Goal: Task Accomplishment & Management: Use online tool/utility

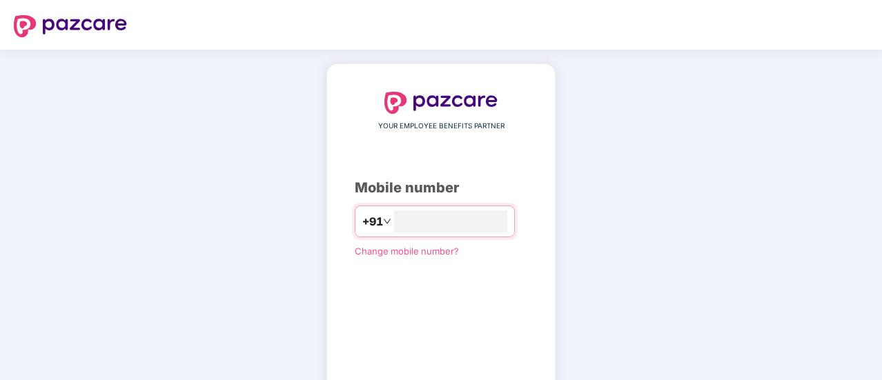
type input "**********"
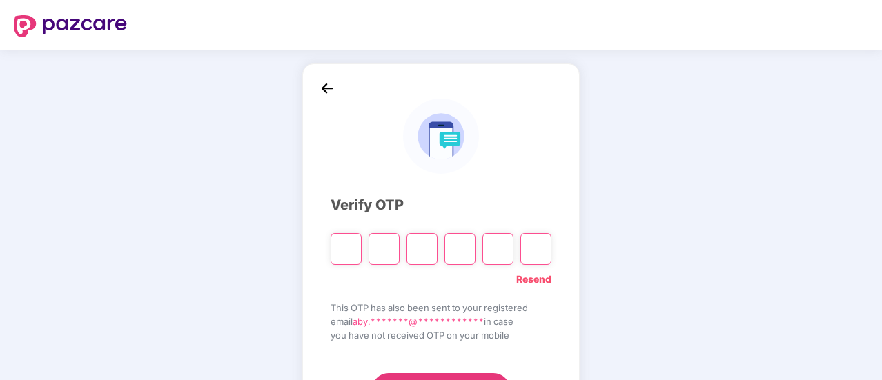
type input "*"
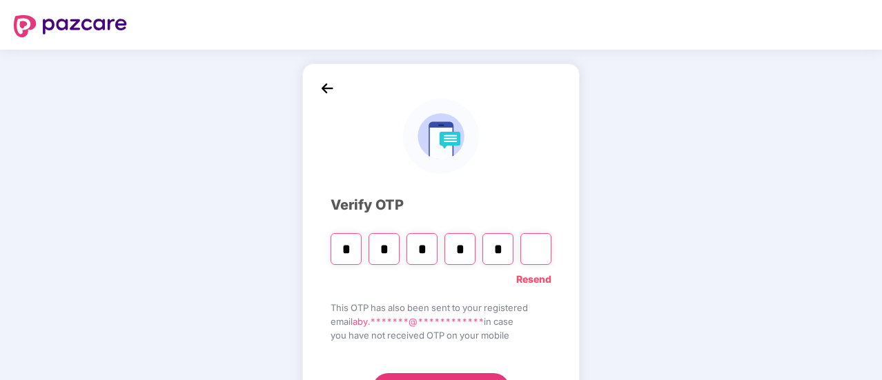
type input "*"
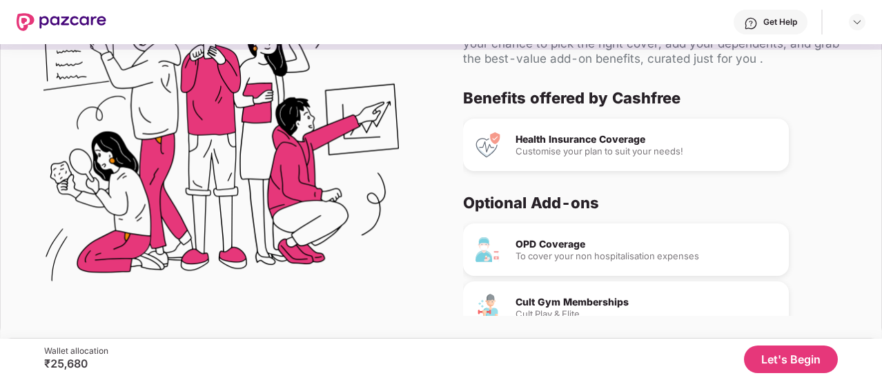
click at [766, 364] on button "Let's Begin" at bounding box center [791, 360] width 94 height 28
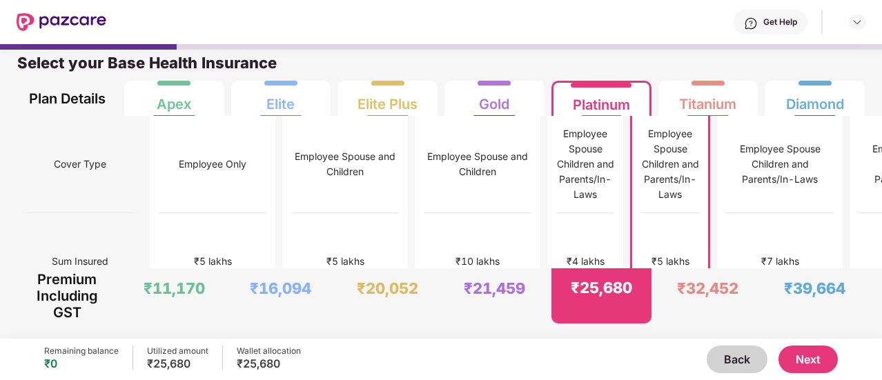
scroll to position [7, 0]
click at [817, 359] on button "Next" at bounding box center [807, 360] width 59 height 28
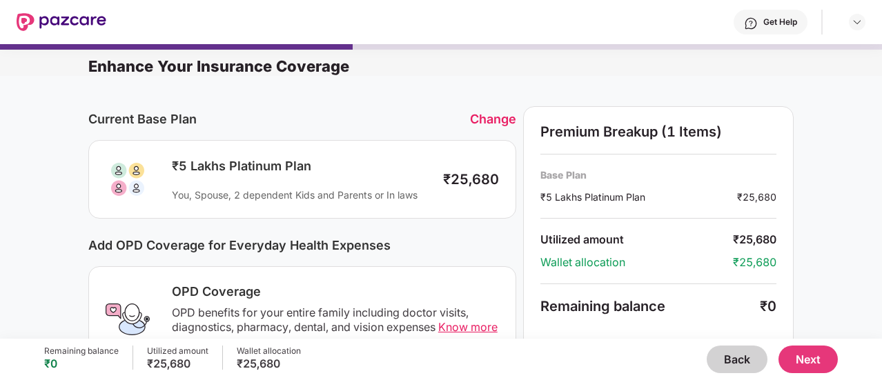
scroll to position [523, 0]
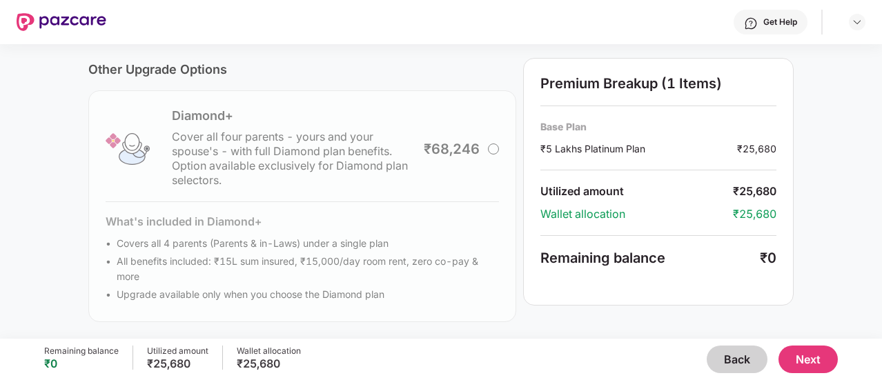
click at [812, 356] on button "Next" at bounding box center [807, 360] width 59 height 28
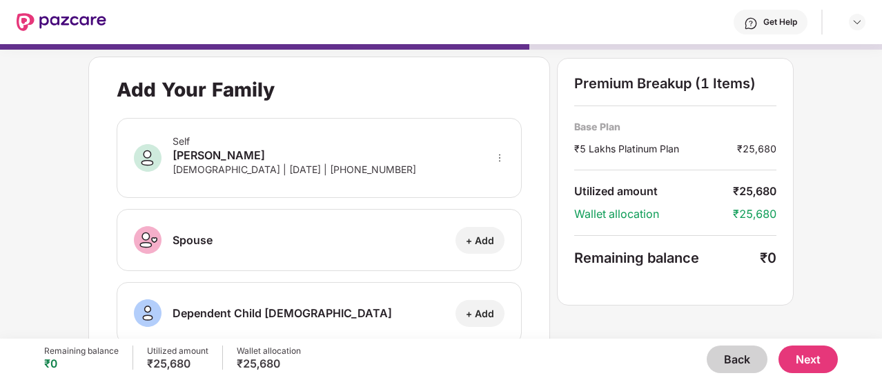
click at [802, 360] on button "Next" at bounding box center [807, 360] width 59 height 28
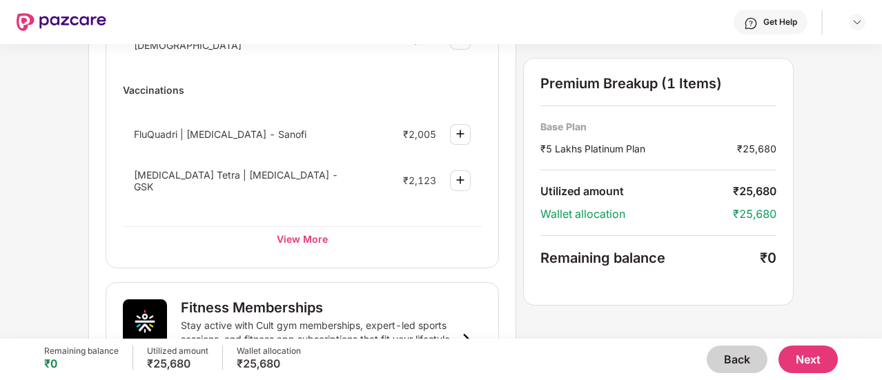
scroll to position [0, 0]
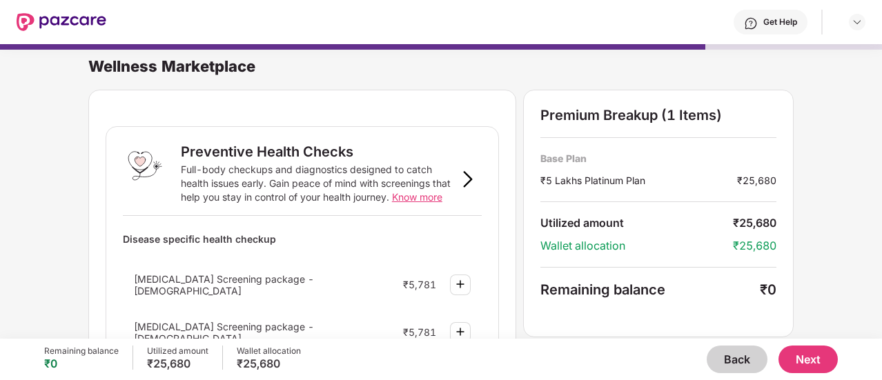
click at [807, 355] on button "Next" at bounding box center [807, 360] width 59 height 28
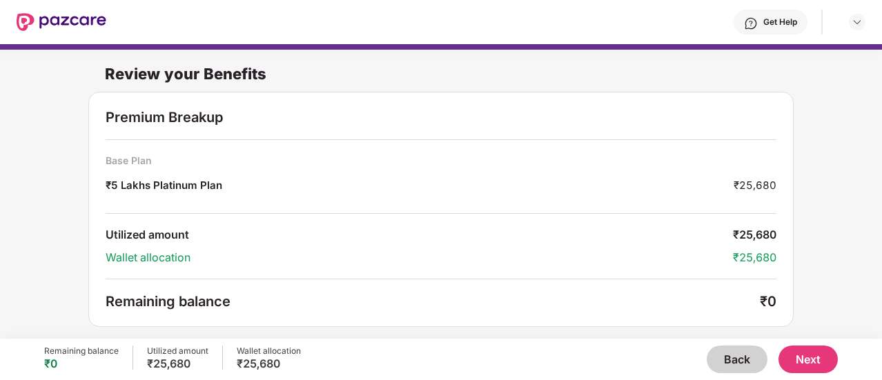
scroll to position [1, 0]
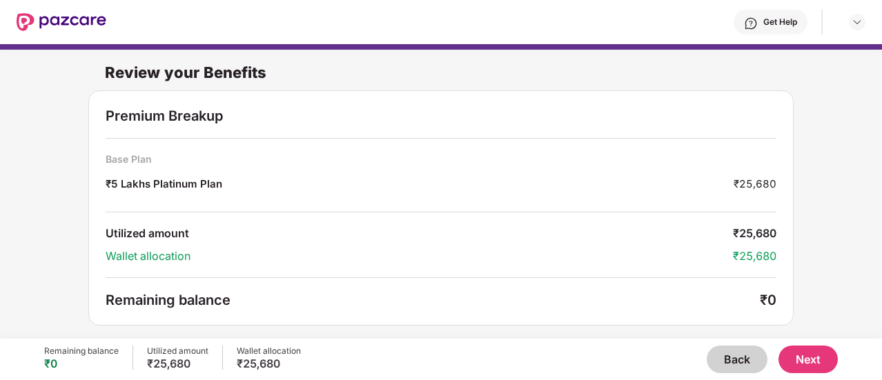
click at [814, 366] on button "Next" at bounding box center [807, 360] width 59 height 28
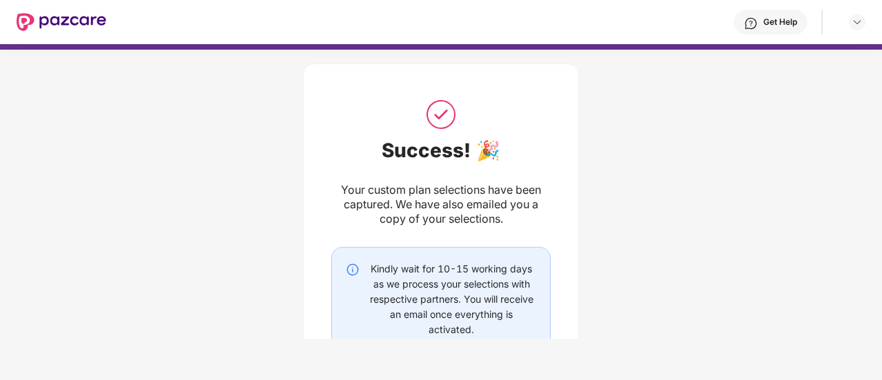
scroll to position [21, 0]
